Goal: Information Seeking & Learning: Learn about a topic

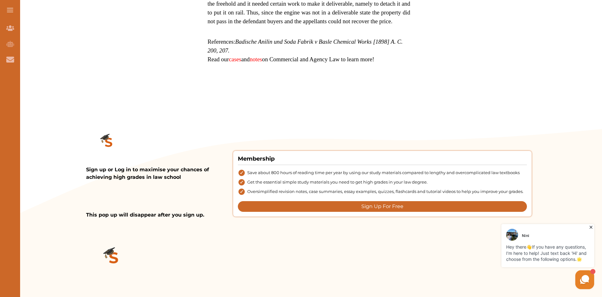
scroll to position [440, 0]
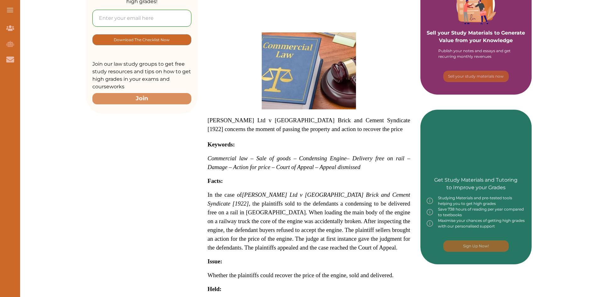
scroll to position [206, 0]
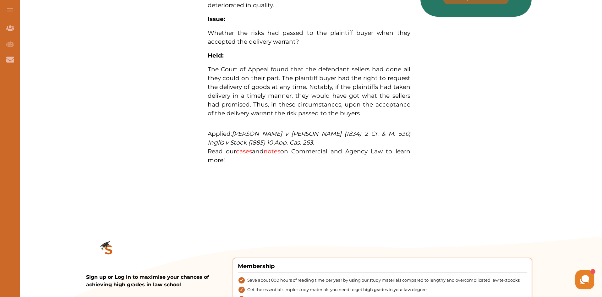
scroll to position [409, 0]
